Goal: Information Seeking & Learning: Learn about a topic

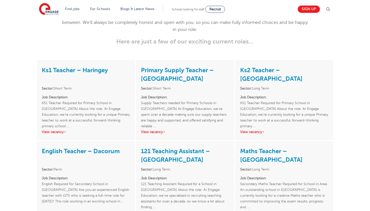
scroll to position [682, 0]
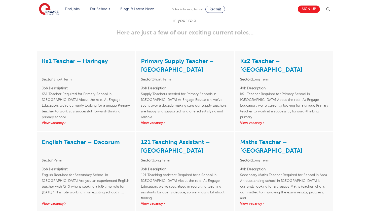
click at [92, 65] on link "Ks1 Teacher – Haringey" at bounding box center [75, 61] width 66 height 7
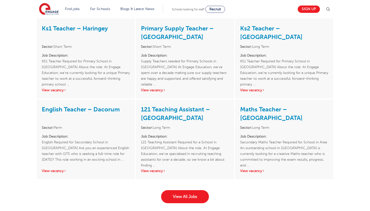
scroll to position [715, 0]
click at [191, 201] on link "View All Jobs" at bounding box center [185, 196] width 48 height 13
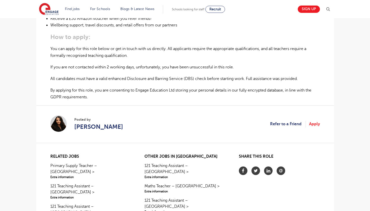
scroll to position [321, 0]
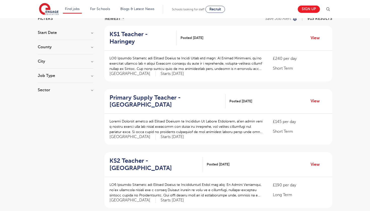
scroll to position [47, 0]
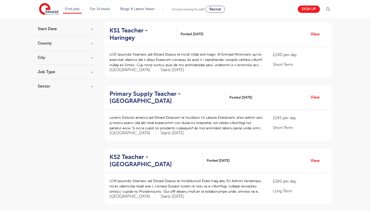
drag, startPoint x: 231, startPoint y: 146, endPoint x: 220, endPoint y: 127, distance: 21.9
click at [161, 90] on h2 "Primary Supply Teacher - Hertsmere" at bounding box center [166, 97] width 112 height 15
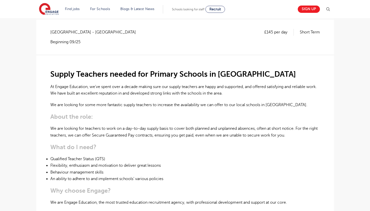
scroll to position [111, 0]
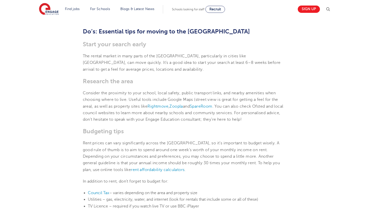
scroll to position [214, 0]
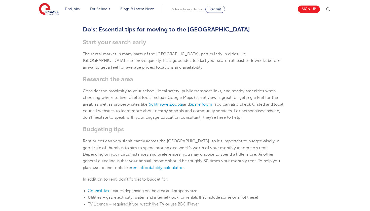
click at [212, 102] on link "SpareRoom" at bounding box center [201, 104] width 23 height 5
